Goal: Contribute content: Add original content to the website for others to see

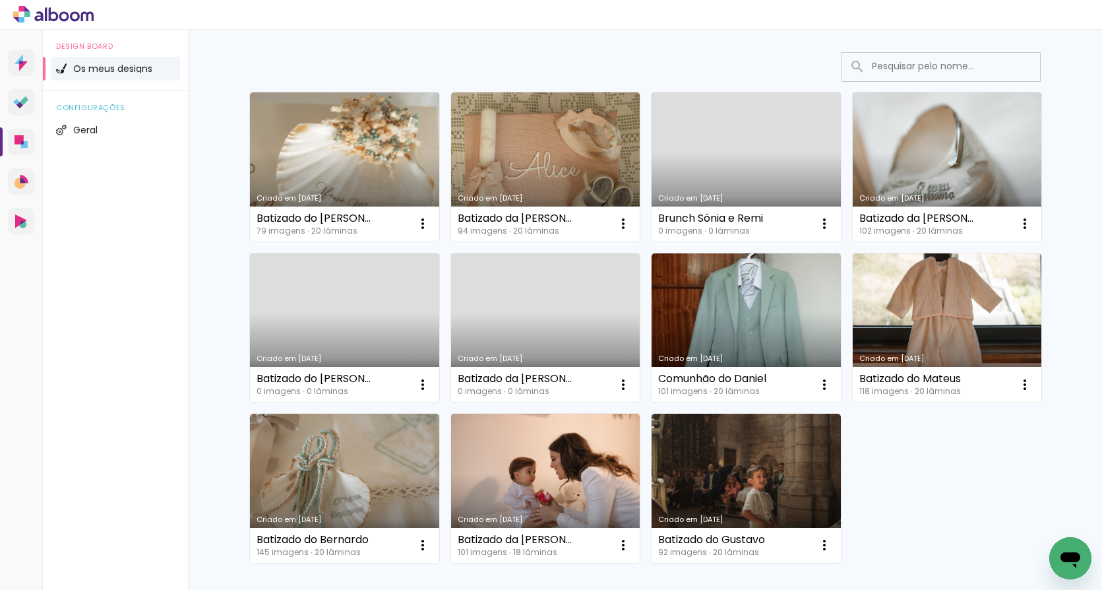
scroll to position [73, 0]
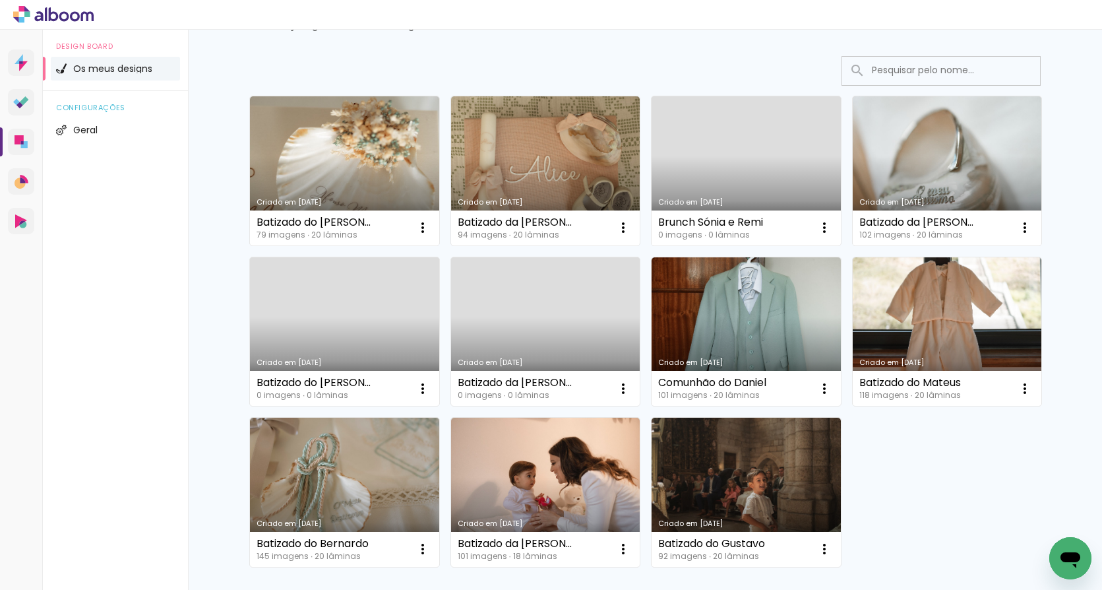
click at [345, 321] on link "Criado em [DATE]" at bounding box center [344, 331] width 189 height 149
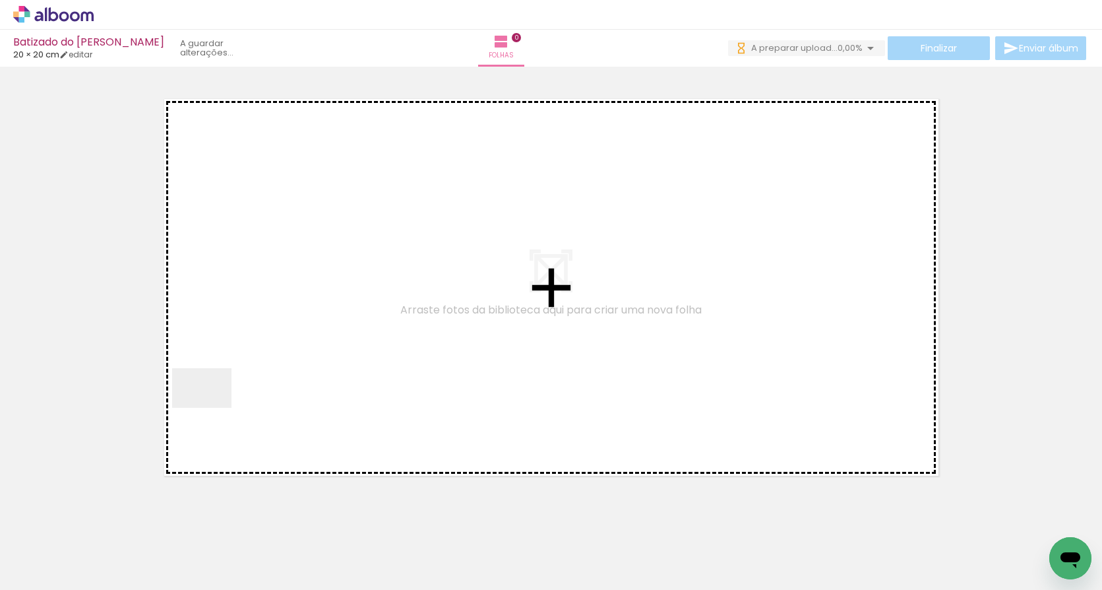
drag, startPoint x: 157, startPoint y: 551, endPoint x: 230, endPoint y: 385, distance: 181.0
click at [230, 385] on quentale-workspace at bounding box center [551, 295] width 1102 height 590
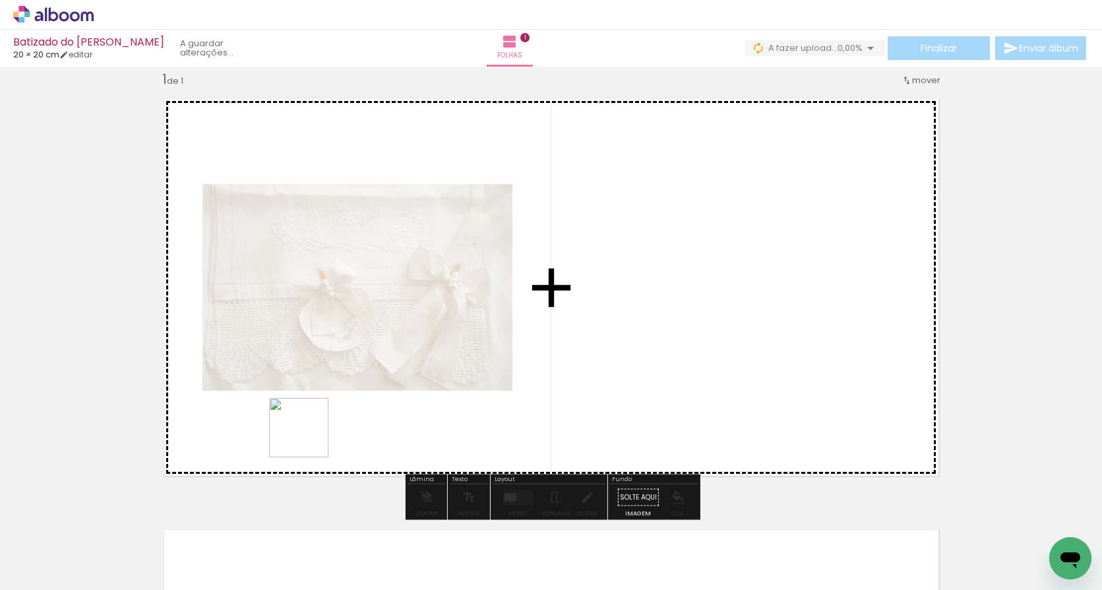
drag, startPoint x: 224, startPoint y: 531, endPoint x: 402, endPoint y: 400, distance: 220.6
click at [402, 400] on quentale-workspace at bounding box center [551, 295] width 1102 height 590
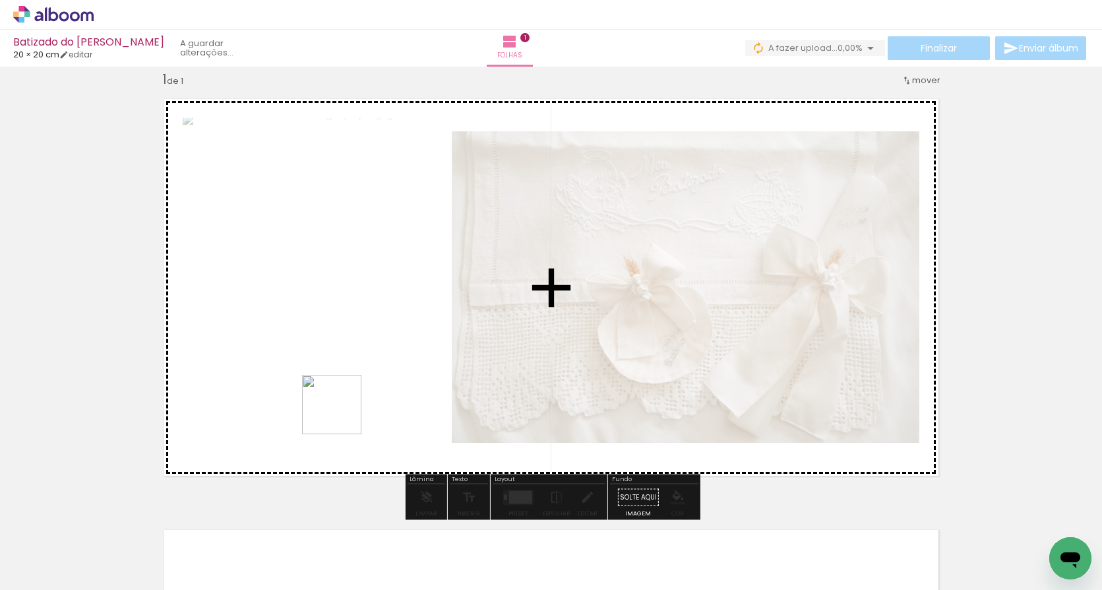
drag, startPoint x: 294, startPoint y: 559, endPoint x: 344, endPoint y: 409, distance: 157.6
click at [344, 409] on quentale-workspace at bounding box center [551, 295] width 1102 height 590
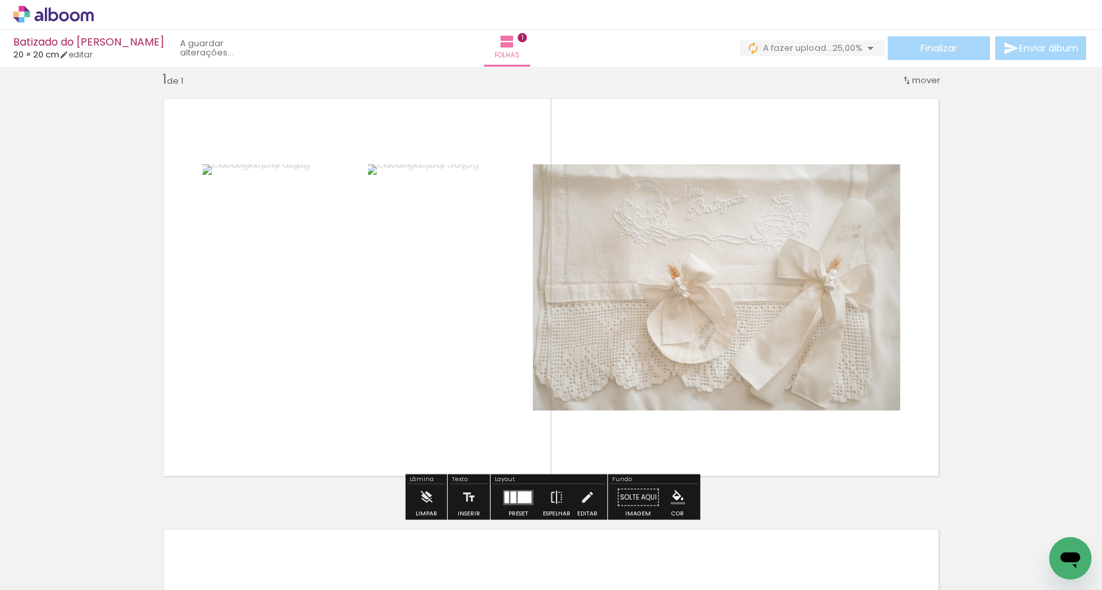
drag, startPoint x: 372, startPoint y: 545, endPoint x: 390, endPoint y: 401, distance: 144.9
click at [390, 401] on quentale-workspace at bounding box center [551, 295] width 1102 height 590
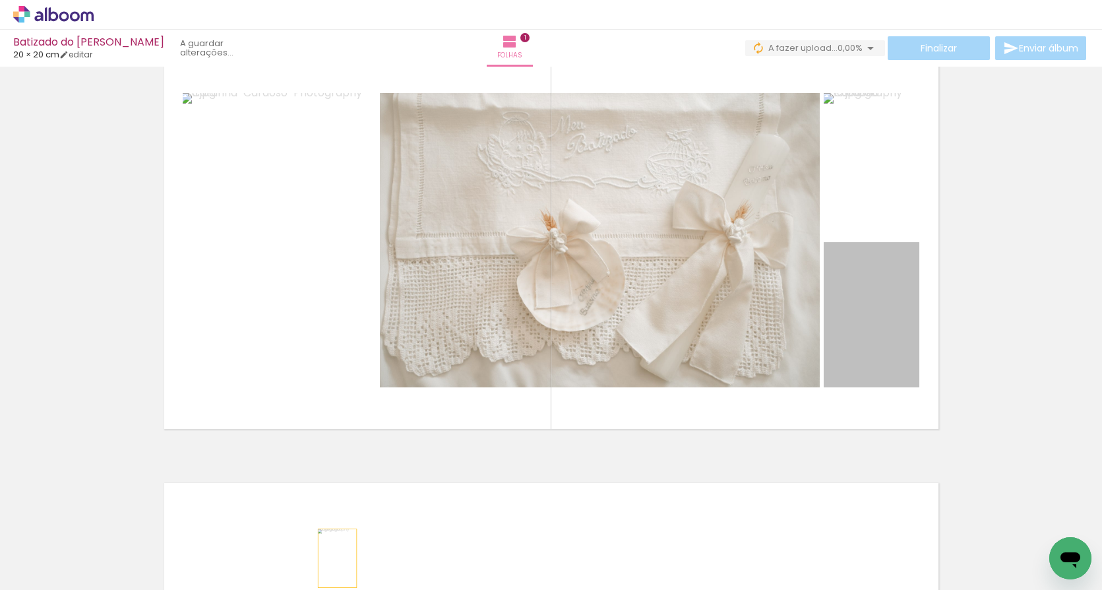
scroll to position [109, 0]
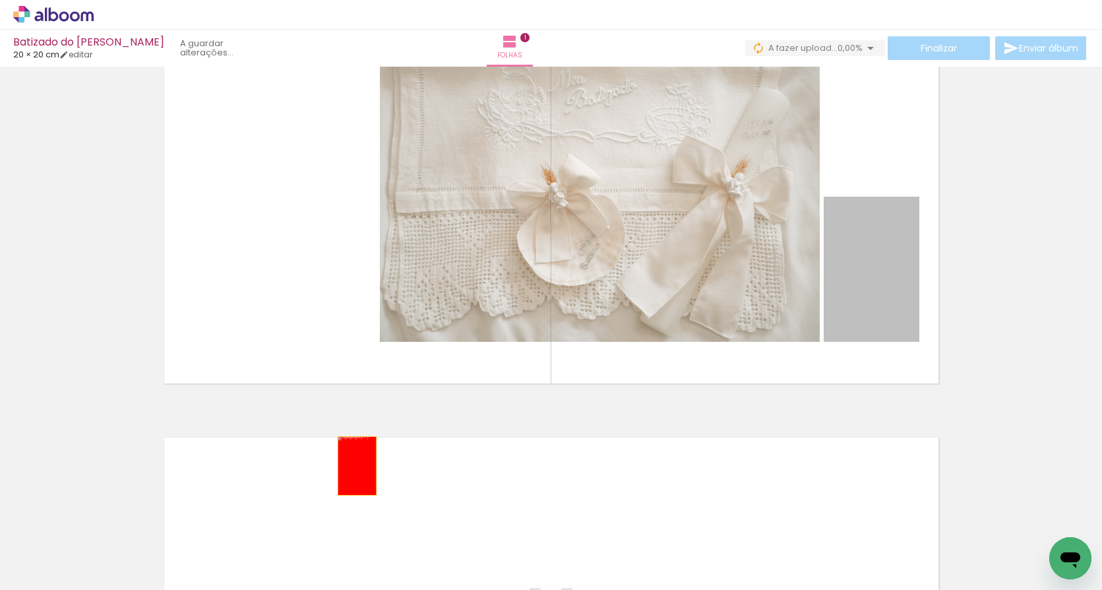
drag, startPoint x: 874, startPoint y: 361, endPoint x: 357, endPoint y: 558, distance: 553.3
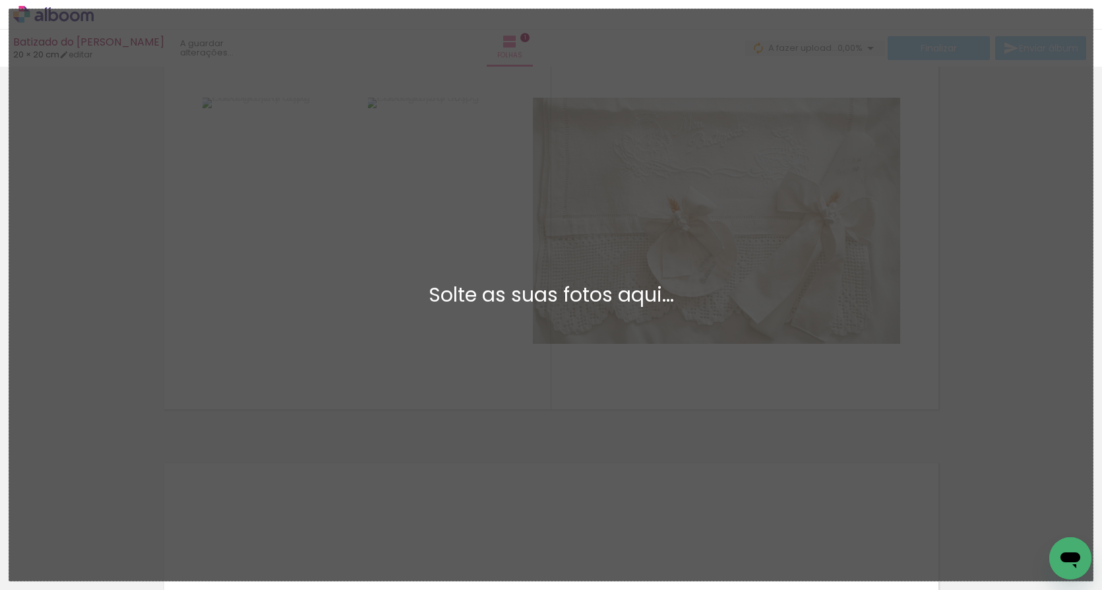
scroll to position [0, 0]
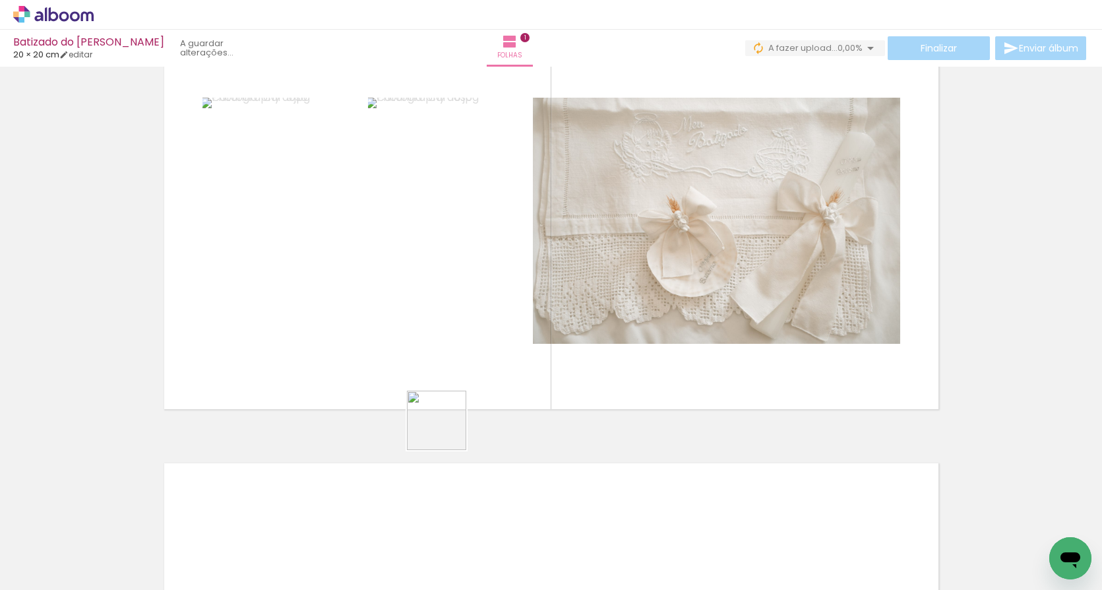
drag, startPoint x: 446, startPoint y: 541, endPoint x: 452, endPoint y: 377, distance: 164.3
click at [452, 377] on quentale-workspace at bounding box center [551, 295] width 1102 height 590
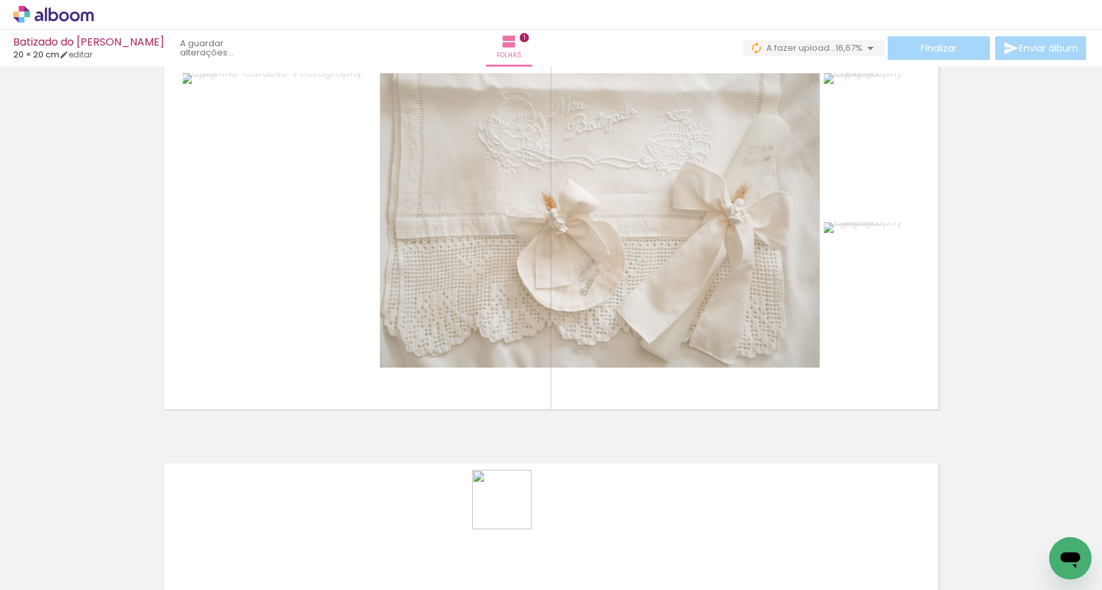
drag, startPoint x: 512, startPoint y: 543, endPoint x: 512, endPoint y: 357, distance: 186.0
click at [512, 357] on quentale-workspace at bounding box center [551, 295] width 1102 height 590
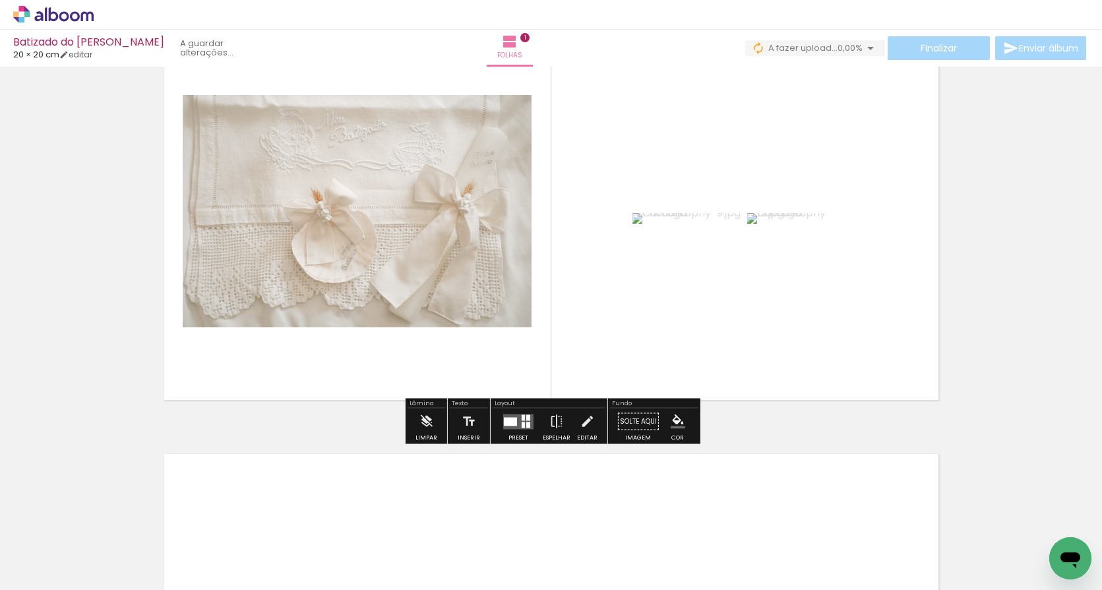
scroll to position [75, 0]
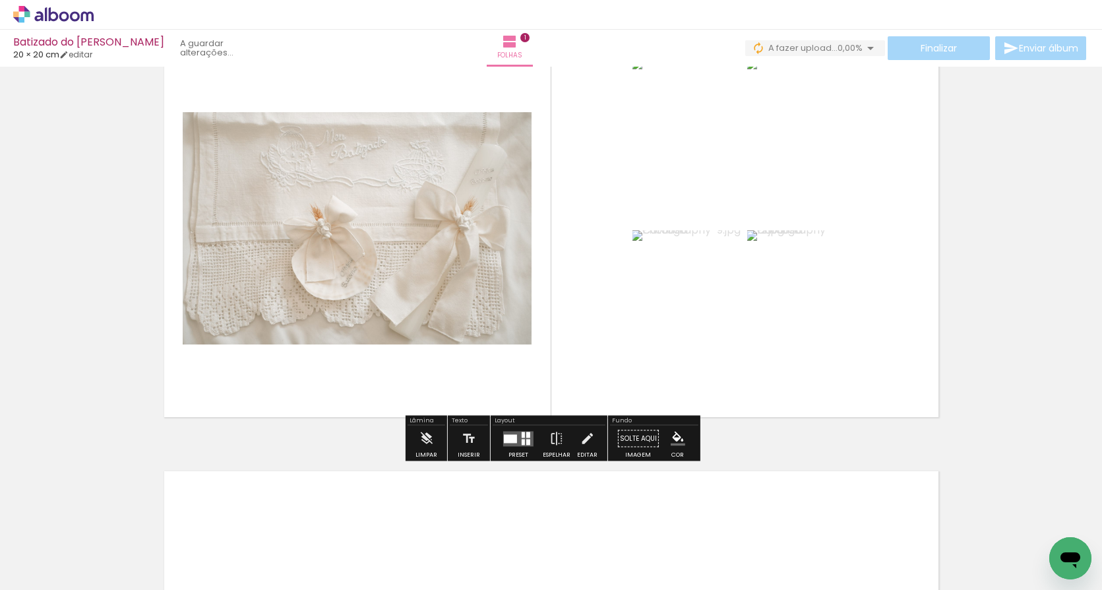
click at [514, 444] on quentale-layouter at bounding box center [518, 438] width 30 height 15
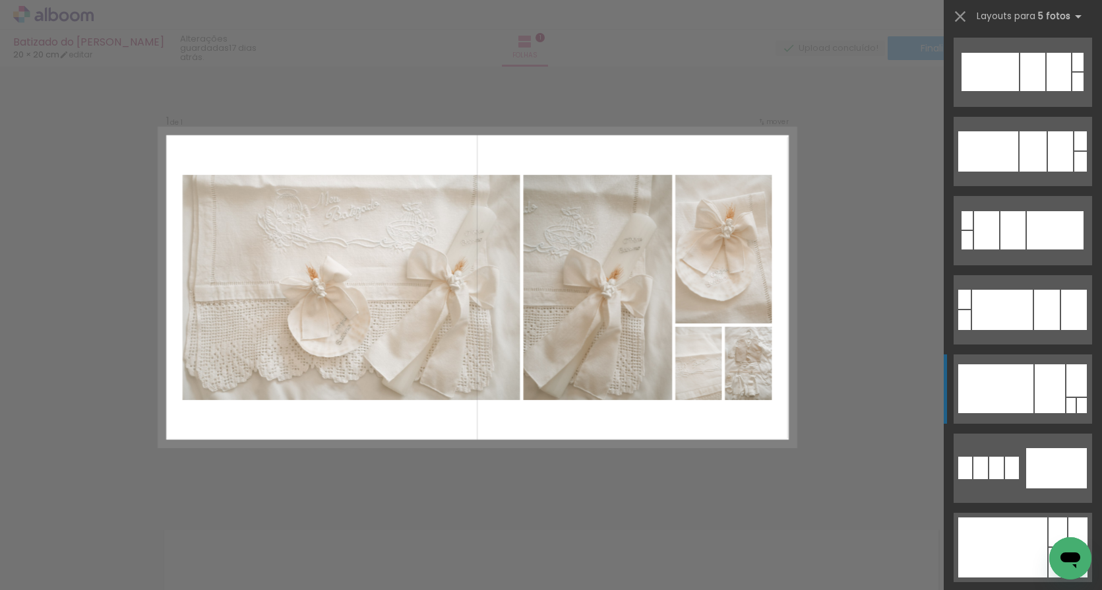
scroll to position [1903, 0]
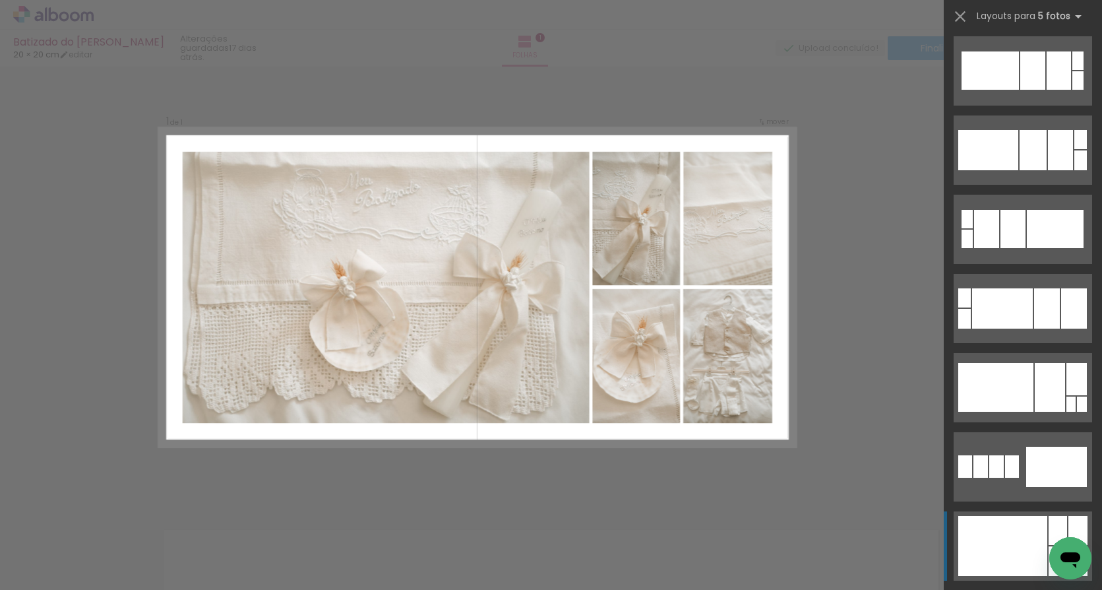
click at [1015, 535] on div at bounding box center [1002, 546] width 89 height 60
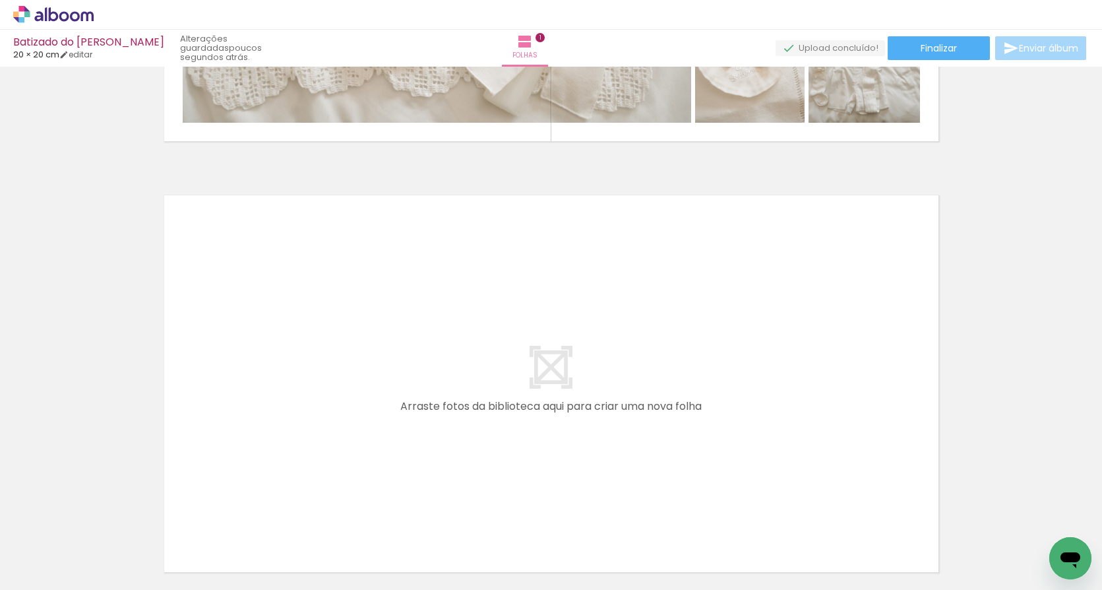
scroll to position [304, 0]
